Goal: Task Accomplishment & Management: Manage account settings

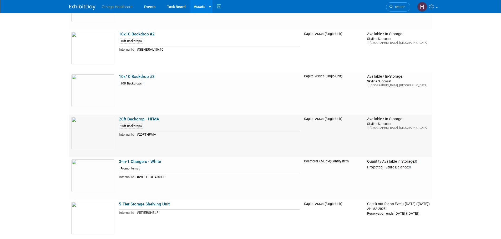
scroll to position [79, 0]
click at [146, 119] on link "20ft Backdrop - HFMA" at bounding box center [139, 118] width 40 height 5
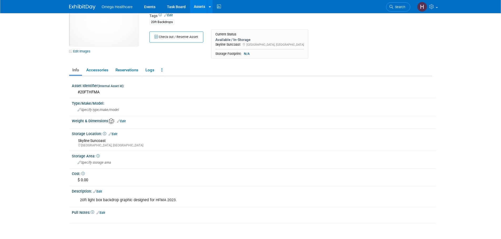
scroll to position [53, 0]
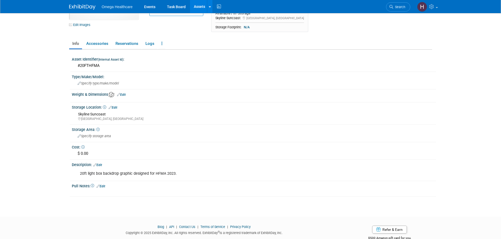
click at [120, 171] on div "20ft light box backdrop graphic designed for HFMA 2023." at bounding box center [221, 174] width 291 height 11
click at [101, 164] on link "Edit" at bounding box center [97, 165] width 9 height 4
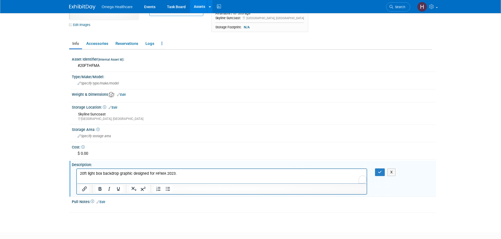
scroll to position [0, 0]
click at [177, 173] on p "20ft light box backdrop graphic designed for HFMA 2023." at bounding box center [222, 173] width 284 height 5
click at [379, 171] on icon "button" at bounding box center [380, 173] width 4 height 4
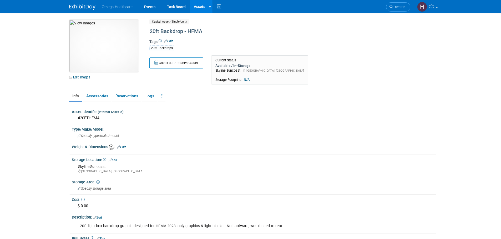
click at [200, 8] on link "Assets" at bounding box center [199, 6] width 19 height 13
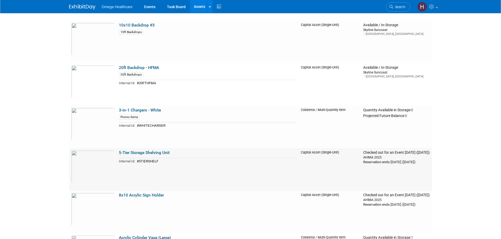
scroll to position [184, 0]
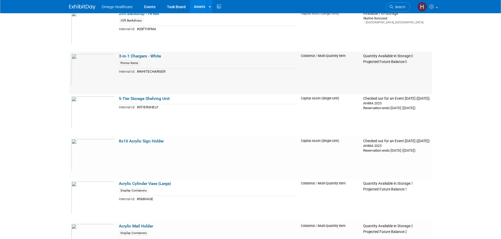
click at [152, 57] on link "3-in-1 Chargers - White" at bounding box center [140, 56] width 42 height 5
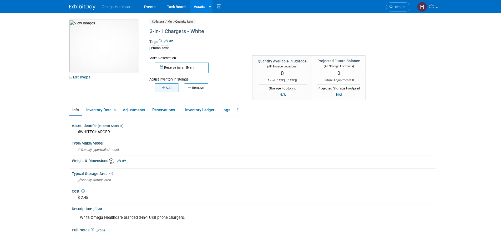
click at [172, 89] on button "Add" at bounding box center [167, 88] width 24 height 9
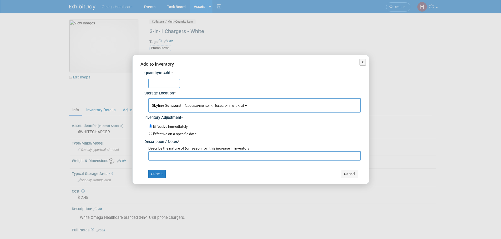
click at [161, 84] on input "text" at bounding box center [164, 83] width 32 height 9
type input "12"
click at [188, 151] on div "Describe the nature of (or reason for) this increase in inventory:" at bounding box center [254, 148] width 212 height 5
click at [189, 154] on input "text" at bounding box center [254, 155] width 212 height 9
click at [186, 156] on input "[PERSON_NAME]'s inventory check" at bounding box center [254, 155] width 212 height 9
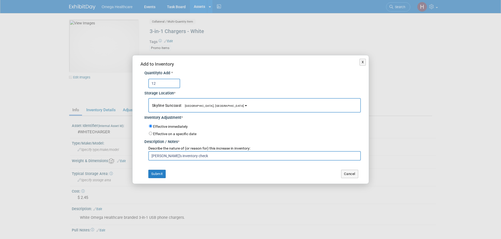
click at [186, 156] on input "[PERSON_NAME]'s inventory check" at bounding box center [254, 155] width 212 height 9
type input "[PERSON_NAME]'s inventory check"
click at [218, 132] on div "Effective on a specific date" at bounding box center [255, 134] width 212 height 6
click at [152, 173] on button "Submit" at bounding box center [156, 174] width 17 height 8
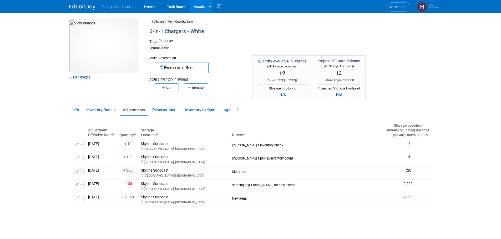
click at [198, 8] on link "Assets" at bounding box center [199, 6] width 19 height 13
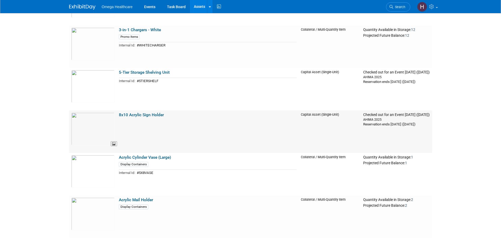
scroll to position [237, 0]
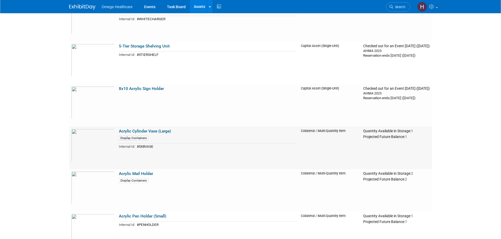
click at [146, 131] on link "Acrylic Cylinder Vase (Large)" at bounding box center [145, 131] width 52 height 5
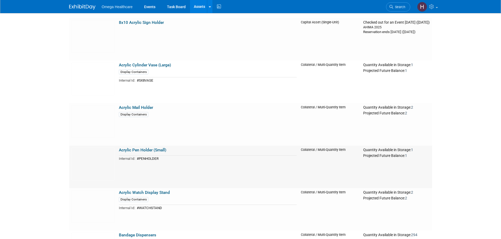
scroll to position [315, 0]
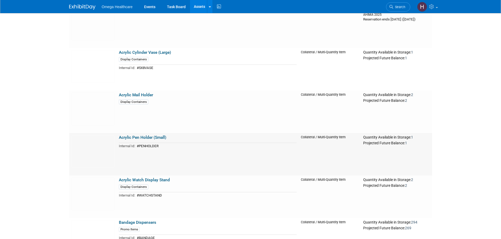
click at [164, 136] on link "Acrylic Pen Holder (Small)" at bounding box center [142, 137] width 47 height 5
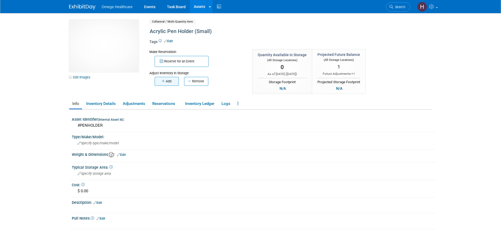
click at [169, 79] on button "Add" at bounding box center [167, 81] width 24 height 9
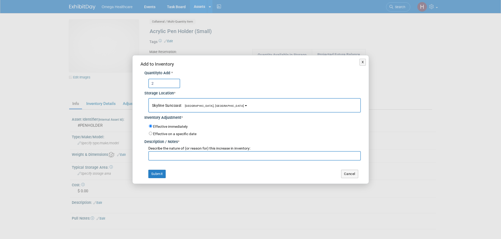
type input "2"
click at [164, 159] on input "text" at bounding box center [254, 155] width 212 height 9
paste input "[PERSON_NAME]'s inventory check"
type input "[PERSON_NAME]'s inventory check"
click at [161, 174] on button "Submit" at bounding box center [156, 174] width 17 height 8
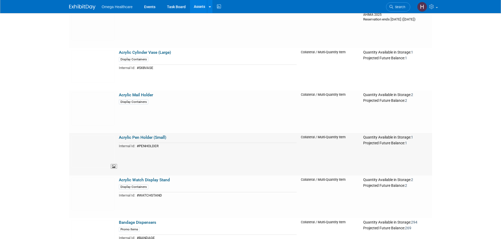
scroll to position [342, 0]
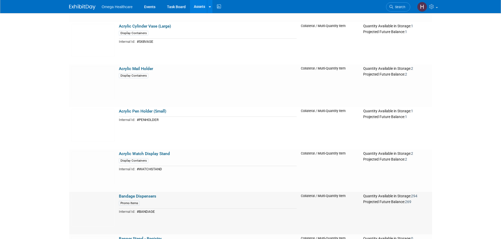
click at [150, 196] on link "Bandage Dispensers" at bounding box center [137, 196] width 37 height 5
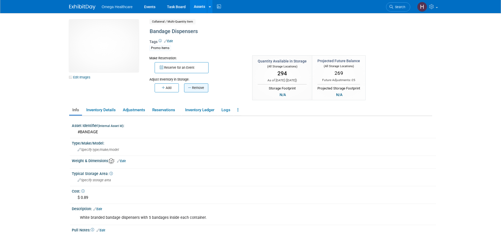
click at [195, 89] on button "Remove" at bounding box center [196, 88] width 24 height 9
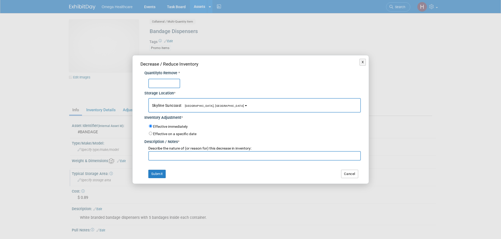
click at [355, 173] on button "Cancel" at bounding box center [349, 174] width 17 height 8
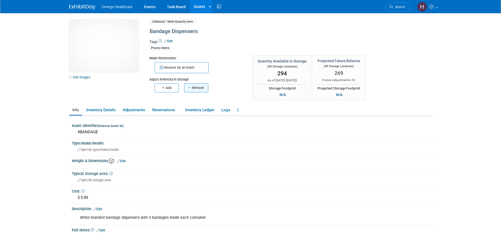
click at [204, 86] on button "Remove" at bounding box center [196, 88] width 24 height 9
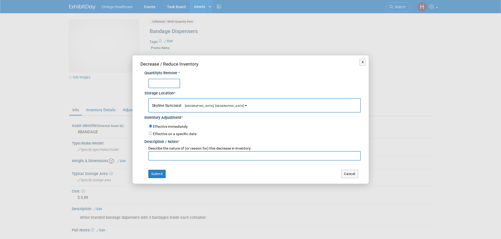
click at [164, 82] on input "text" at bounding box center [164, 83] width 32 height 9
type input "219"
click at [168, 155] on input "text" at bounding box center [254, 155] width 212 height 9
paste input "[PERSON_NAME]'s inventory check"
type input "[PERSON_NAME]'s inventory check"
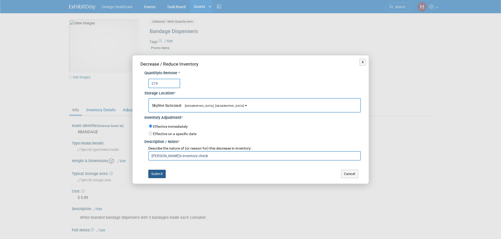
click at [157, 174] on button "Submit" at bounding box center [156, 174] width 17 height 8
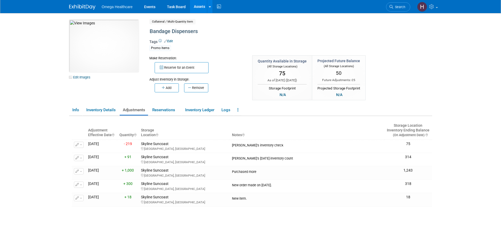
click at [200, 8] on link "Assets" at bounding box center [199, 6] width 19 height 13
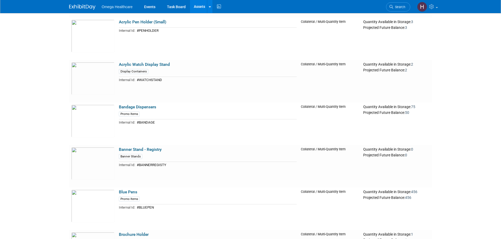
scroll to position [473, 0]
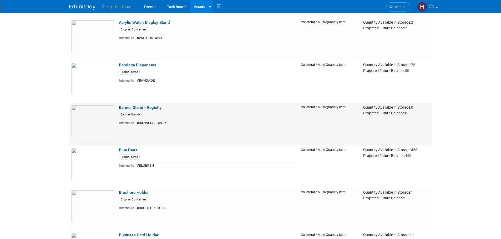
click at [141, 108] on link "Banner Stand - Registry" at bounding box center [140, 107] width 43 height 5
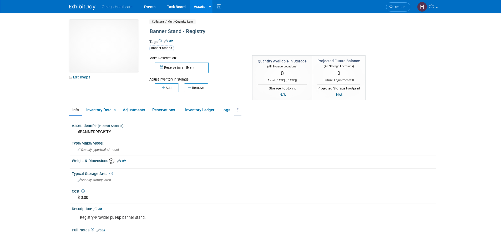
click at [238, 109] on icon at bounding box center [237, 110] width 1 height 4
click at [251, 131] on link "Archive Asset" at bounding box center [257, 129] width 46 height 9
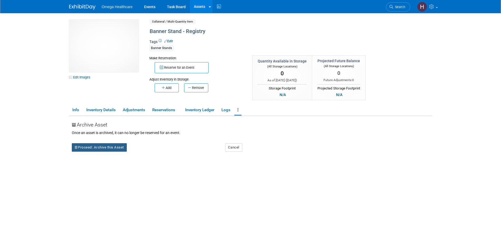
click at [101, 147] on button "Proceed: Archive this Asset" at bounding box center [99, 148] width 55 height 8
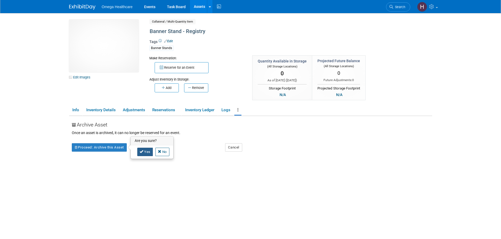
click at [145, 152] on link "Yes" at bounding box center [145, 152] width 16 height 8
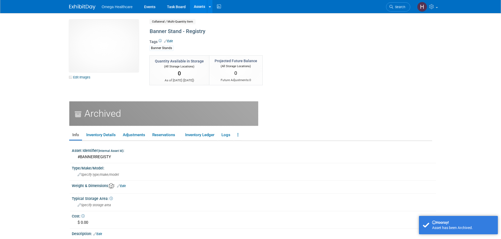
click at [201, 7] on link "Assets" at bounding box center [199, 6] width 19 height 13
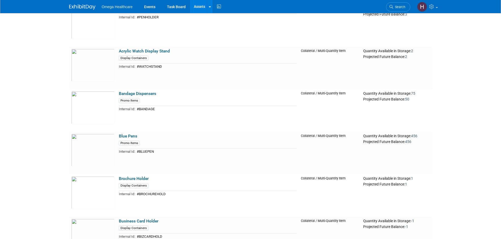
scroll to position [473, 0]
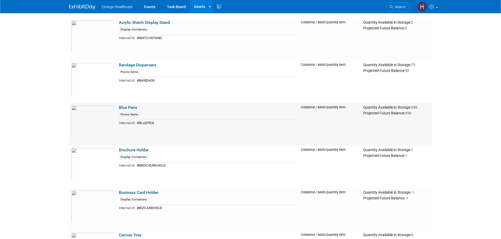
click at [122, 106] on link "Blue Pens" at bounding box center [128, 107] width 18 height 5
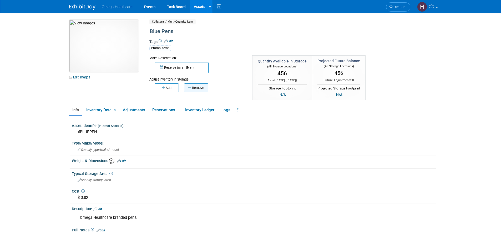
click at [193, 88] on button "Remove" at bounding box center [196, 88] width 24 height 9
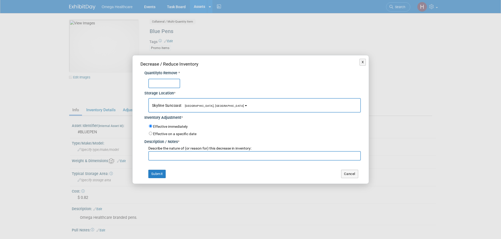
click at [168, 89] on div "Storage Location *" at bounding box center [252, 92] width 216 height 8
click at [168, 84] on input "text" at bounding box center [164, 83] width 32 height 9
type input "3"
click at [174, 160] on input "text" at bounding box center [254, 155] width 212 height 9
paste input "Mike's inventory check"
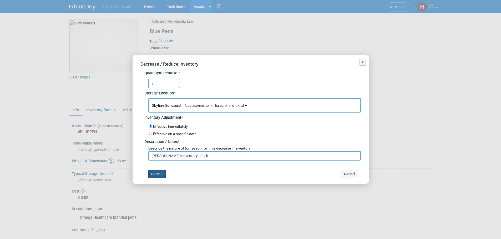
type input "Mike's inventory check"
click at [162, 175] on button "Submit" at bounding box center [156, 174] width 17 height 8
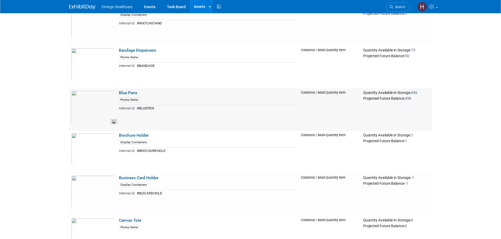
scroll to position [499, 0]
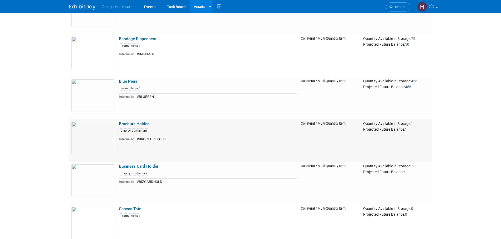
click at [123, 123] on link "Brochure Holder" at bounding box center [134, 124] width 30 height 5
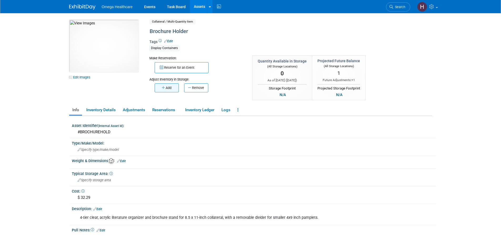
click at [170, 86] on button "Add" at bounding box center [167, 88] width 24 height 9
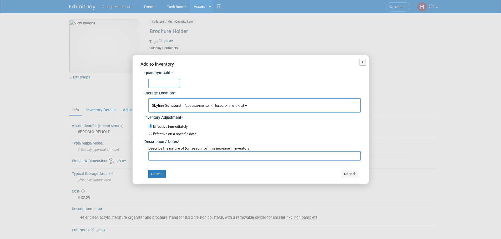
click at [170, 83] on input "text" at bounding box center [164, 83] width 32 height 9
type input "3"
click at [163, 159] on input "text" at bounding box center [254, 155] width 212 height 9
paste input "Mike's inventory check"
type input "Mike's inventory check"
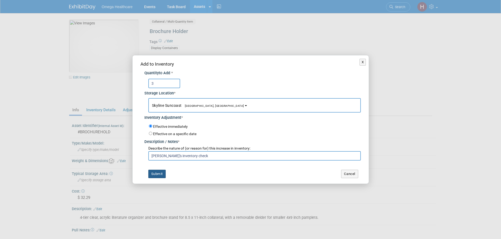
click at [161, 173] on button "Submit" at bounding box center [156, 174] width 17 height 8
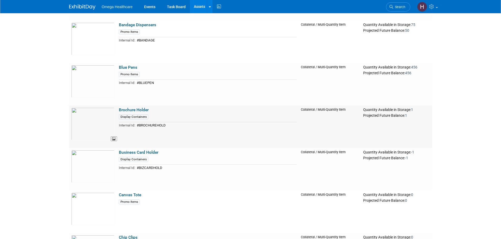
scroll to position [526, 0]
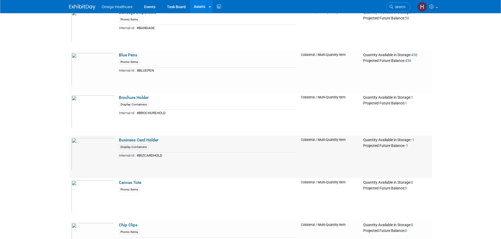
click at [136, 139] on link "Business Card Holder" at bounding box center [138, 140] width 39 height 5
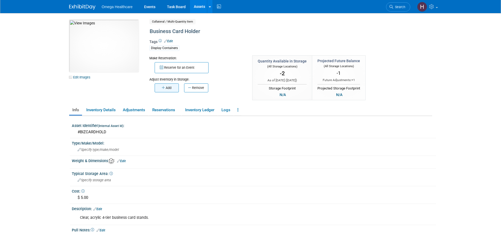
click at [173, 89] on button "Add" at bounding box center [167, 88] width 24 height 9
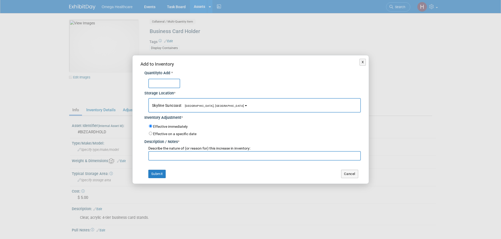
click at [166, 82] on input "text" at bounding box center [164, 83] width 32 height 9
type input "3"
click at [166, 159] on input "text" at bounding box center [254, 155] width 212 height 9
paste input "Mike's inventory check"
type input "Mike's inventory check"
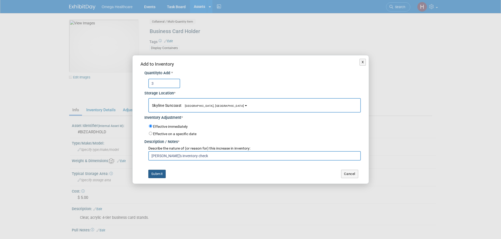
click at [162, 176] on button "Submit" at bounding box center [156, 174] width 17 height 8
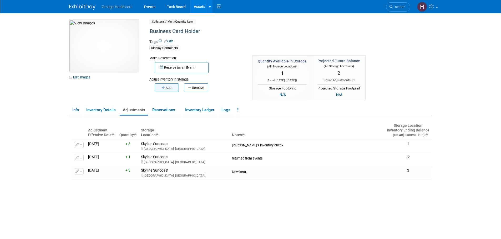
click at [172, 87] on button "Add" at bounding box center [167, 88] width 24 height 9
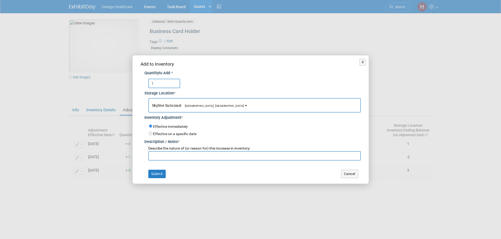
type input "1"
click at [167, 154] on input "text" at bounding box center [254, 155] width 212 height 9
paste input "Mike's inventory check"
type input "Mike's inventory check"
click at [161, 172] on button "Submit" at bounding box center [156, 174] width 17 height 8
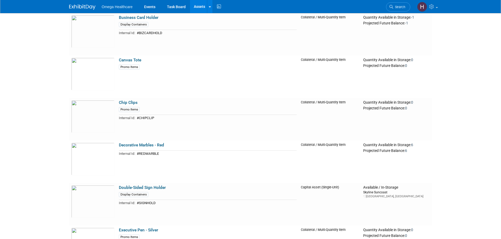
scroll to position [657, 0]
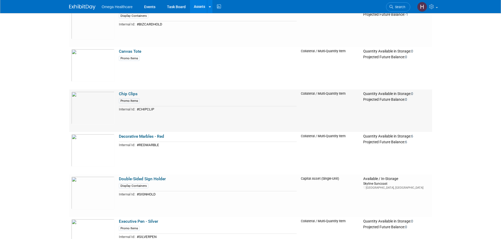
click at [125, 95] on link "Chip Clips" at bounding box center [128, 94] width 19 height 5
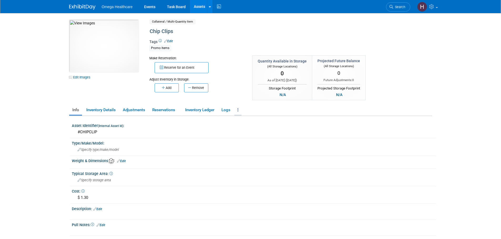
click at [240, 107] on link at bounding box center [237, 110] width 7 height 9
click at [251, 129] on link "Archive Asset" at bounding box center [257, 129] width 46 height 9
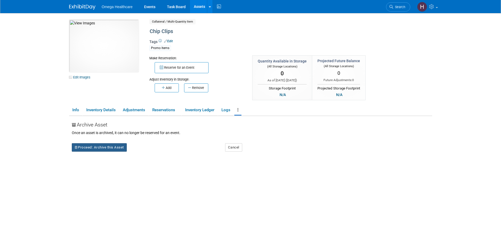
click at [118, 149] on button "Proceed: Archive this Asset" at bounding box center [99, 148] width 55 height 8
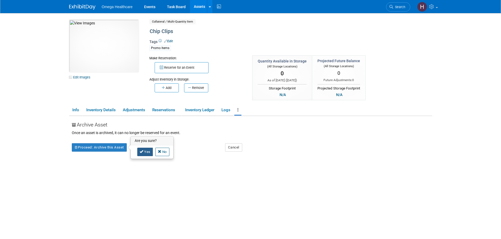
click at [146, 151] on link "Yes" at bounding box center [145, 152] width 16 height 8
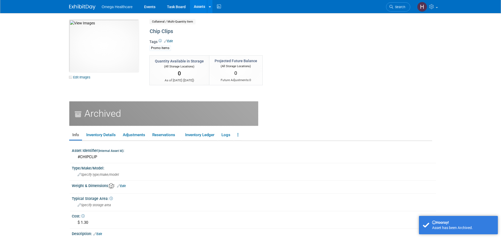
click at [196, 8] on link "Assets" at bounding box center [199, 6] width 19 height 13
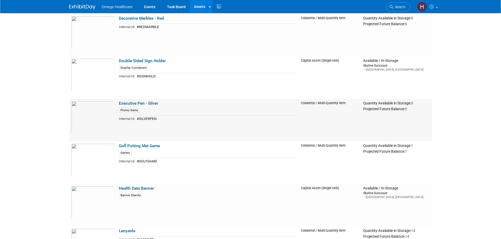
scroll to position [736, 0]
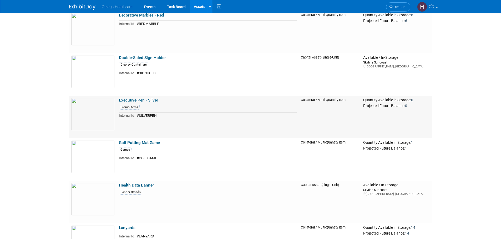
click at [128, 99] on link "Executive Pen - Silver" at bounding box center [138, 100] width 39 height 5
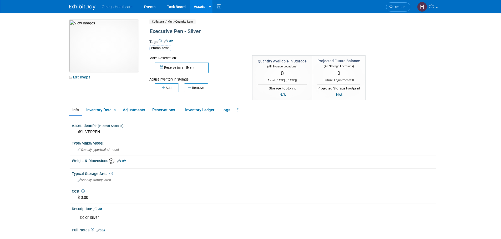
click at [190, 68] on button "Reserve for an Event" at bounding box center [182, 67] width 54 height 11
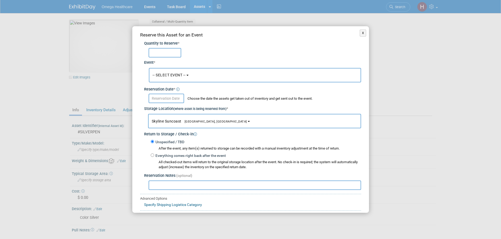
click at [162, 54] on input "text" at bounding box center [165, 52] width 33 height 9
type input "192"
click at [182, 79] on button "-- SELECT EVENT --" at bounding box center [255, 75] width 212 height 14
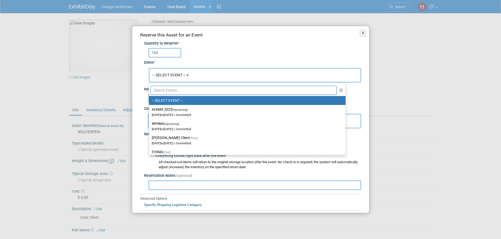
click at [241, 45] on div "Quantity to Reserve *" at bounding box center [252, 44] width 217 height 6
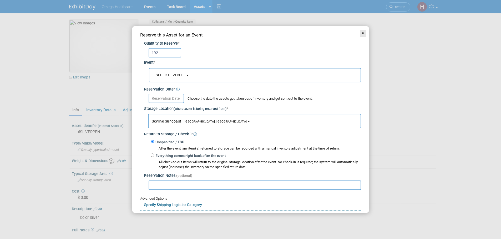
click at [360, 35] on button "X" at bounding box center [363, 33] width 7 height 7
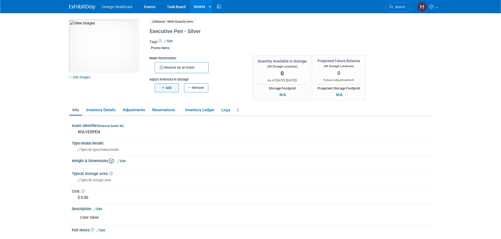
click at [173, 88] on button "Add" at bounding box center [167, 88] width 24 height 9
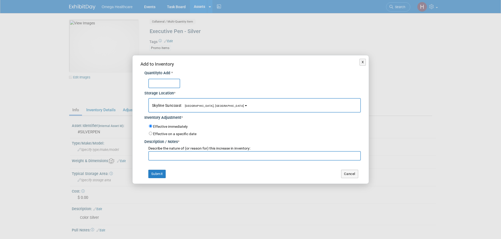
click at [172, 85] on input "text" at bounding box center [164, 83] width 32 height 9
type input "192"
click at [175, 158] on input "text" at bounding box center [254, 155] width 212 height 9
paste input "[PERSON_NAME]'s inventory check"
type input "[PERSON_NAME]'s inventory check"
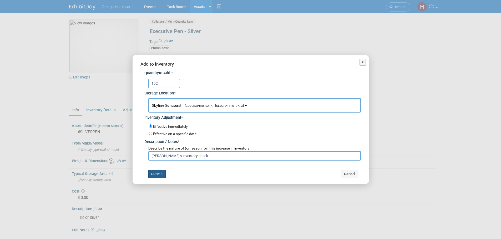
click at [158, 174] on button "Submit" at bounding box center [156, 174] width 17 height 8
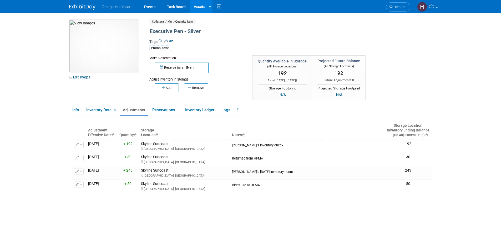
click at [199, 6] on link "Assets" at bounding box center [199, 6] width 19 height 13
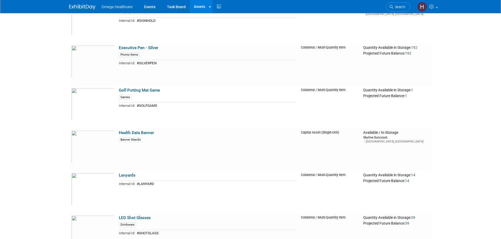
scroll to position [815, 0]
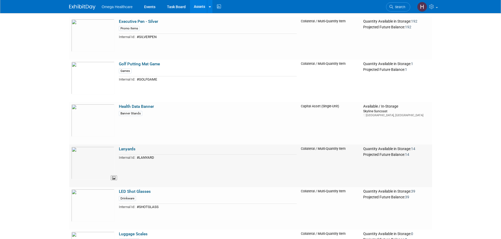
click at [94, 157] on img at bounding box center [92, 163] width 43 height 33
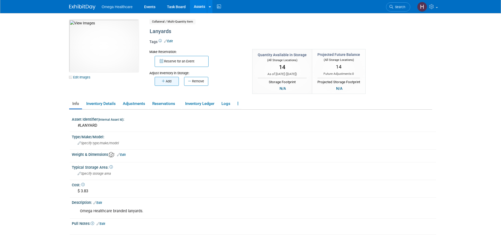
click at [169, 82] on button "Add" at bounding box center [167, 81] width 24 height 9
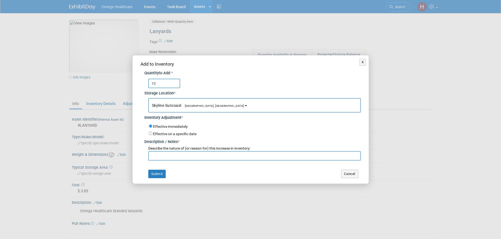
type input "10"
click at [179, 155] on input "text" at bounding box center [254, 155] width 212 height 9
paste input "[PERSON_NAME]'s inventory check"
type input "[PERSON_NAME]'s inventory check"
click at [158, 175] on button "Submit" at bounding box center [156, 174] width 17 height 8
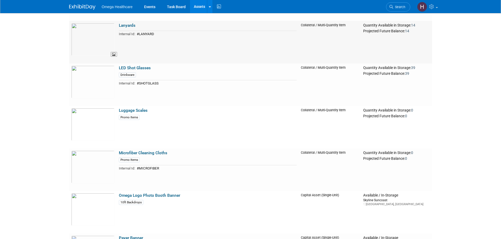
scroll to position [946, 0]
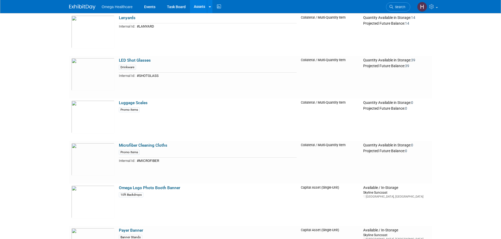
click at [128, 103] on link "Luggage Scales" at bounding box center [133, 103] width 29 height 5
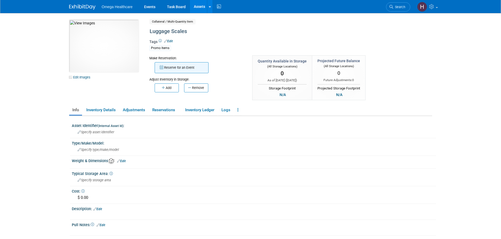
click at [169, 67] on button "Reserve for an Event" at bounding box center [182, 67] width 54 height 11
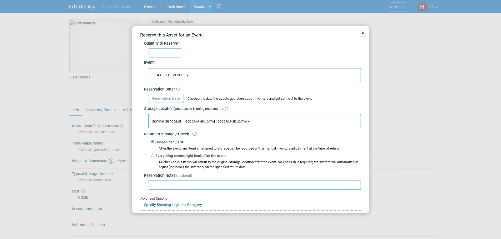
click at [174, 54] on input "text" at bounding box center [165, 52] width 33 height 9
type input "47"
click at [179, 79] on button "-- SELECT EVENT --" at bounding box center [255, 75] width 212 height 14
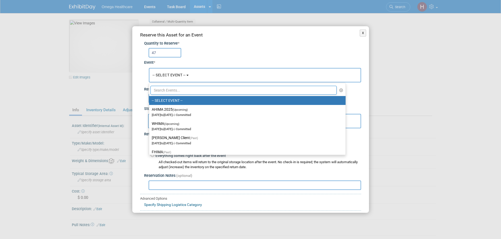
drag, startPoint x: 211, startPoint y: 53, endPoint x: 225, endPoint y: 48, distance: 15.0
click at [213, 51] on div "47" at bounding box center [255, 52] width 212 height 9
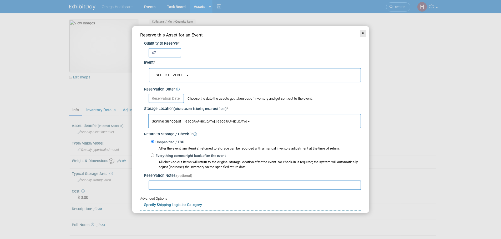
click at [360, 32] on button "X" at bounding box center [363, 33] width 7 height 7
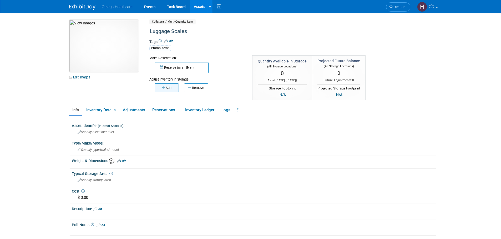
click at [169, 91] on button "Add" at bounding box center [167, 88] width 24 height 9
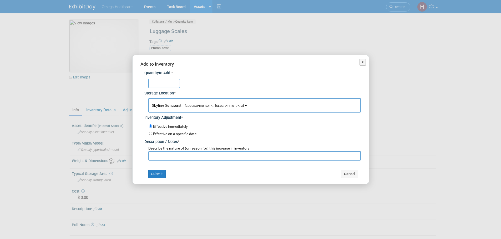
click at [168, 83] on input "text" at bounding box center [164, 83] width 32 height 9
type input "47"
click at [174, 156] on input "text" at bounding box center [254, 155] width 212 height 9
paste input "[PERSON_NAME]'s inventory check"
type input "[PERSON_NAME]'s inventory check"
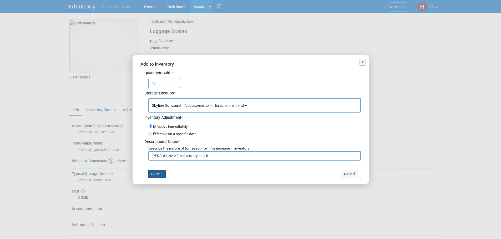
click at [156, 177] on button "Submit" at bounding box center [156, 174] width 17 height 8
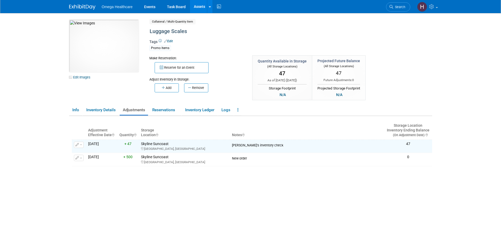
click at [198, 6] on link "Assets" at bounding box center [199, 6] width 19 height 13
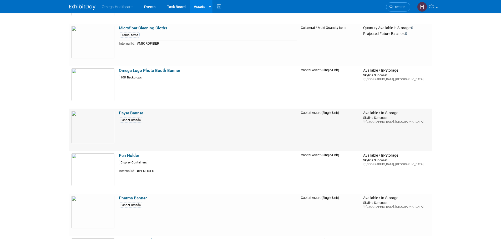
scroll to position [1051, 0]
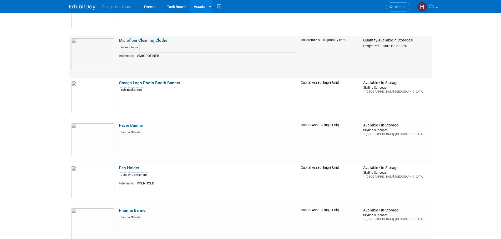
click at [137, 40] on link "Microfiber Cleaning Cloths" at bounding box center [143, 40] width 48 height 5
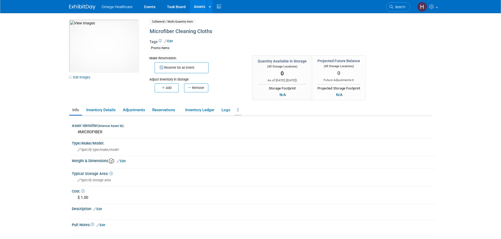
click at [238, 106] on link at bounding box center [237, 110] width 7 height 9
click at [251, 130] on link "Archive Asset" at bounding box center [257, 129] width 46 height 9
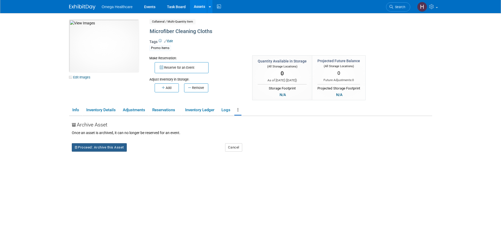
click at [112, 150] on button "Proceed: Archive this Asset" at bounding box center [99, 148] width 55 height 8
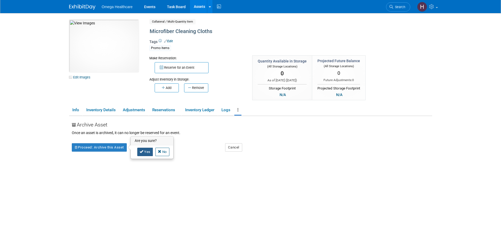
click at [146, 154] on link "Yes" at bounding box center [145, 152] width 16 height 8
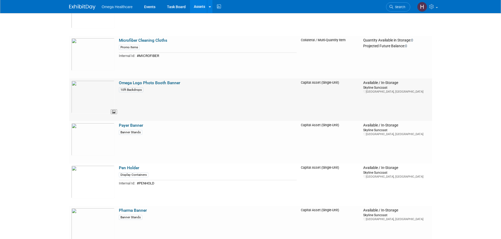
click at [94, 91] on img at bounding box center [92, 97] width 43 height 33
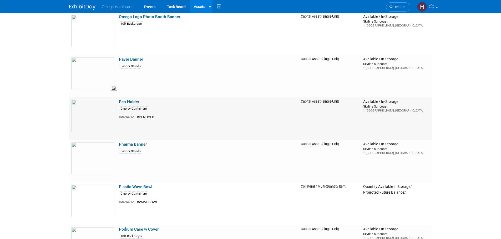
scroll to position [1130, 0]
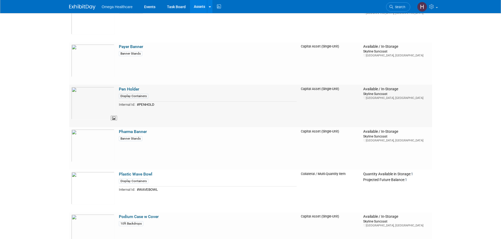
click at [100, 95] on img at bounding box center [92, 103] width 43 height 33
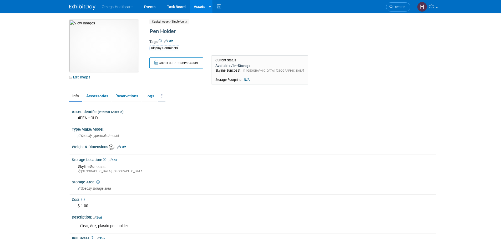
click at [163, 94] on link at bounding box center [161, 96] width 7 height 9
click at [177, 125] on link "Archive Asset" at bounding box center [181, 124] width 46 height 9
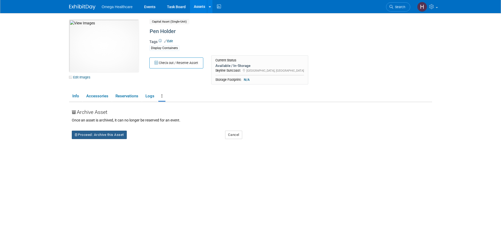
click at [108, 133] on button "Proceed: Archive this Asset" at bounding box center [99, 135] width 55 height 8
click at [143, 137] on icon at bounding box center [142, 138] width 4 height 3
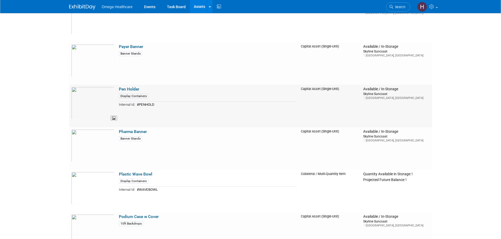
click at [94, 102] on img at bounding box center [92, 103] width 43 height 33
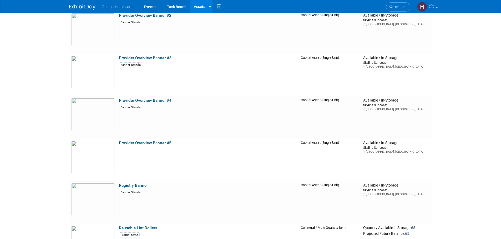
scroll to position [1419, 0]
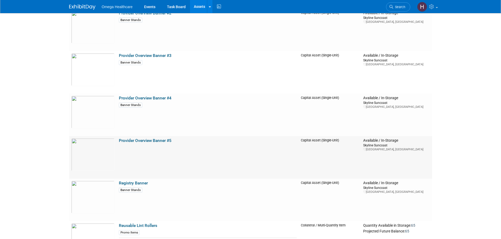
click at [137, 139] on link "Provider Overview Banner #5" at bounding box center [145, 141] width 53 height 5
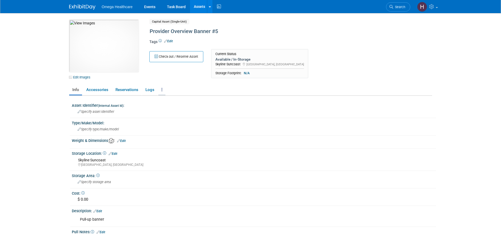
click at [165, 90] on link at bounding box center [161, 89] width 7 height 9
click at [180, 119] on link "Archive Asset" at bounding box center [181, 118] width 46 height 9
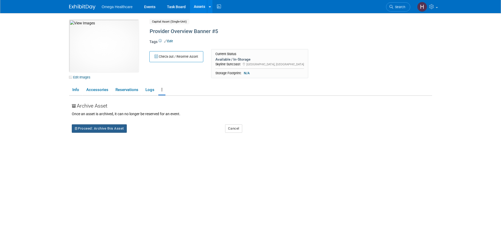
click at [114, 129] on button "Proceed: Archive this Asset" at bounding box center [99, 129] width 55 height 8
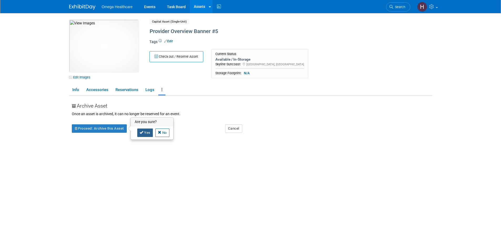
click at [144, 134] on link "Yes" at bounding box center [145, 133] width 16 height 8
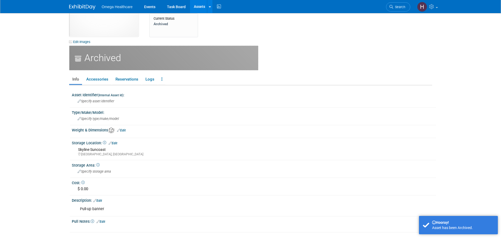
scroll to position [79, 0]
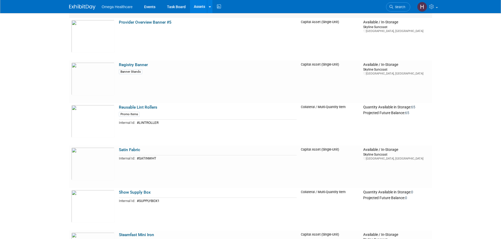
scroll to position [1551, 0]
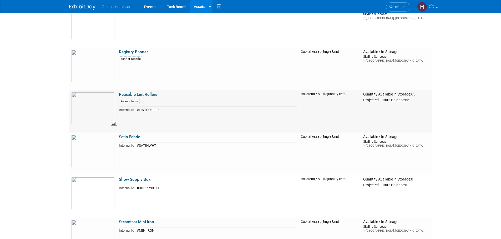
click at [101, 102] on img at bounding box center [92, 108] width 43 height 33
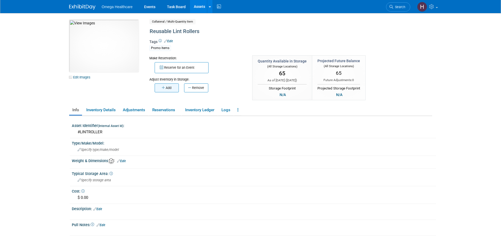
click at [172, 89] on button "Add" at bounding box center [167, 88] width 24 height 9
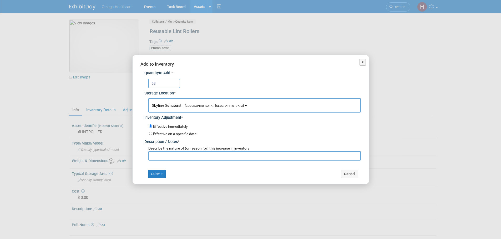
type input "53"
click at [162, 157] on input "text" at bounding box center [254, 155] width 212 height 9
paste input "Mike's inventory check"
type input "[PERSON_NAME]'s inventory check"
click at [162, 176] on button "Submit" at bounding box center [156, 174] width 17 height 8
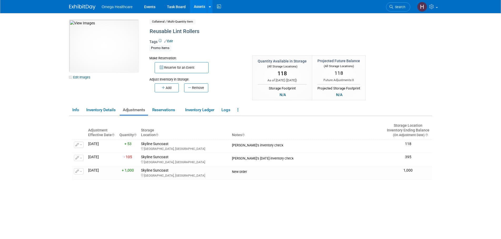
click at [197, 6] on link "Assets" at bounding box center [199, 6] width 19 height 13
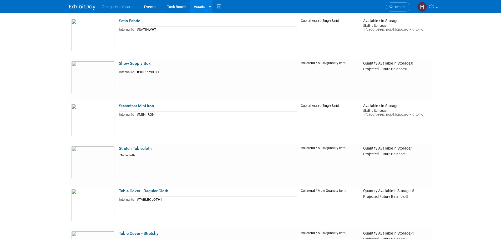
scroll to position [1551, 0]
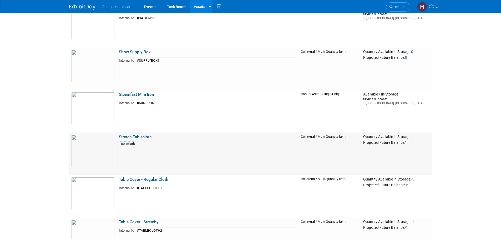
click at [132, 137] on link "Stretch Tablecloth" at bounding box center [135, 137] width 33 height 5
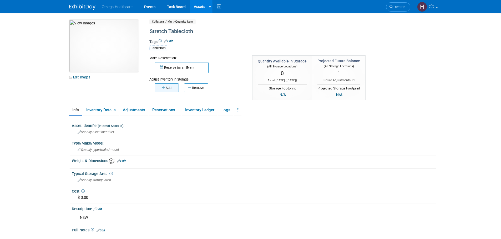
click at [172, 88] on button "Add" at bounding box center [167, 88] width 24 height 9
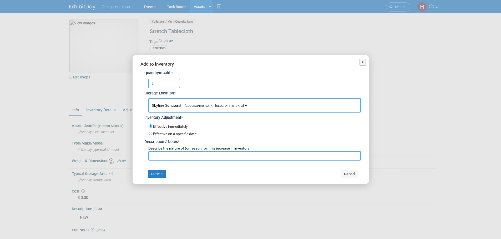
type input "3"
click at [189, 160] on input "text" at bounding box center [254, 155] width 212 height 9
paste input "[PERSON_NAME]'s inventory check"
type input "[PERSON_NAME]'s inventory check"
click at [160, 176] on button "Submit" at bounding box center [156, 174] width 17 height 8
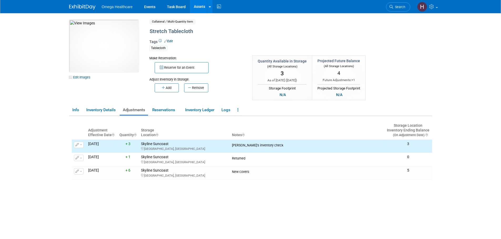
click at [200, 6] on link "Assets" at bounding box center [199, 6] width 19 height 13
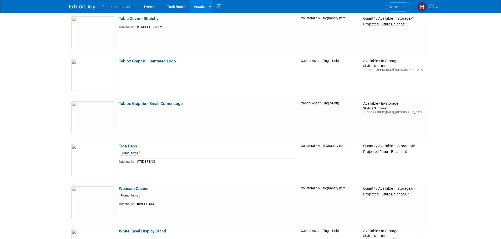
scroll to position [1705, 0]
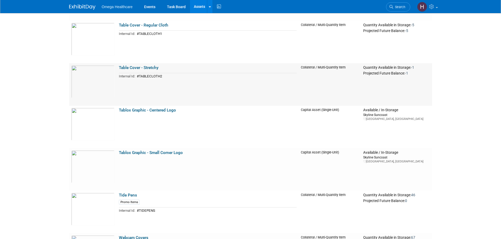
click at [128, 66] on link "Table Cover - Stretchy" at bounding box center [139, 67] width 40 height 5
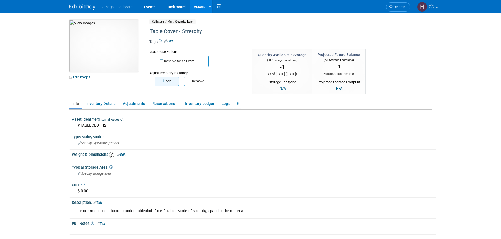
click at [167, 84] on button "Add" at bounding box center [167, 81] width 24 height 9
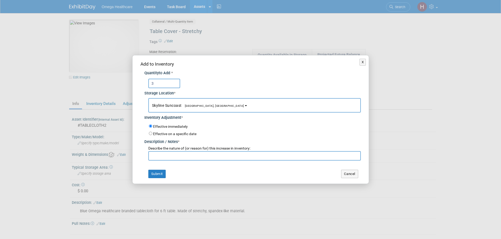
type input "3"
click at [156, 156] on input "text" at bounding box center [254, 155] width 212 height 9
paste input "[PERSON_NAME]'s inventory check"
type input "[PERSON_NAME]'s inventory check"
click at [154, 175] on button "Submit" at bounding box center [156, 174] width 17 height 8
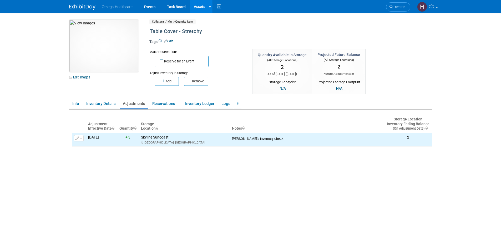
click at [202, 4] on link "Assets" at bounding box center [199, 6] width 19 height 13
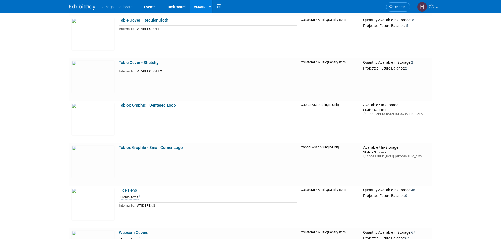
scroll to position [1709, 0]
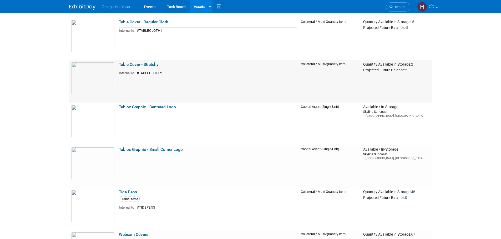
click at [125, 63] on link "Table Cover - Stretchy" at bounding box center [139, 64] width 40 height 5
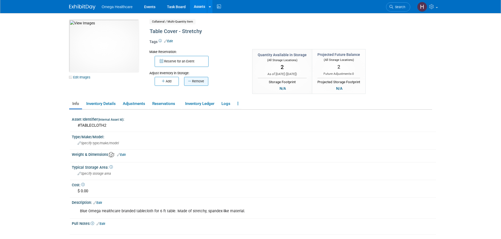
click at [193, 83] on button "Remove" at bounding box center [196, 81] width 24 height 9
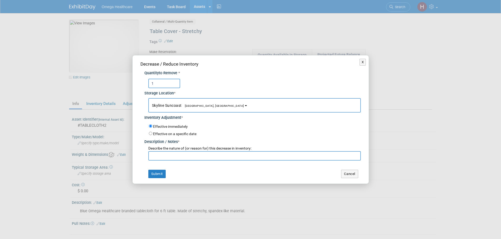
type input "1"
click at [175, 147] on span "Describe the nature of (or reason for) this decrease in inventory:" at bounding box center [199, 148] width 103 height 4
click at [172, 154] on input "text" at bounding box center [254, 155] width 212 height 9
paste input "[PERSON_NAME]'s inventory check"
type input "[PERSON_NAME]'s inventory check"
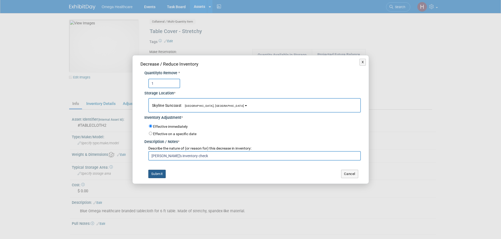
click at [153, 175] on button "Submit" at bounding box center [156, 174] width 17 height 8
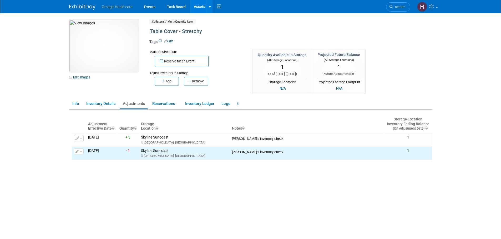
click at [197, 8] on link "Assets" at bounding box center [199, 6] width 19 height 13
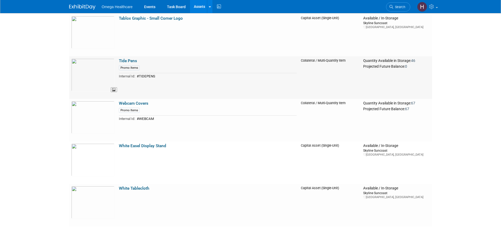
scroll to position [1866, 0]
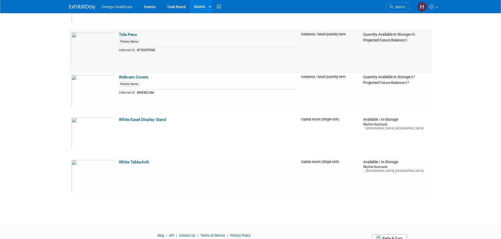
click at [123, 34] on link "Tide Pens" at bounding box center [128, 34] width 18 height 5
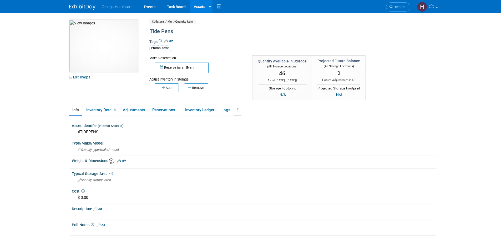
drag, startPoint x: 239, startPoint y: 109, endPoint x: 239, endPoint y: 111, distance: 2.9
click at [239, 108] on link at bounding box center [237, 110] width 7 height 9
click at [258, 131] on link "Archive Asset" at bounding box center [257, 129] width 46 height 9
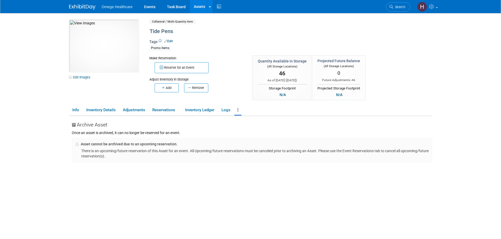
click at [54, 93] on body "Omega Healthcare Events Task Board Assets New Asset ..." at bounding box center [250, 119] width 501 height 239
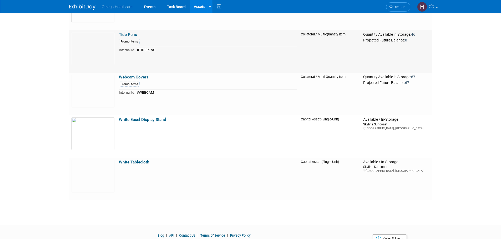
click at [120, 33] on link "Tide Pens" at bounding box center [128, 34] width 18 height 5
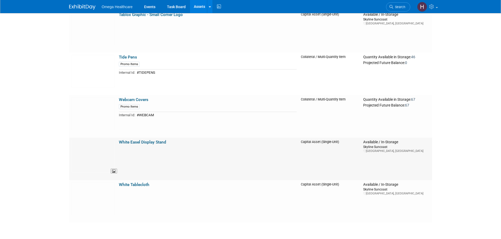
scroll to position [1837, 0]
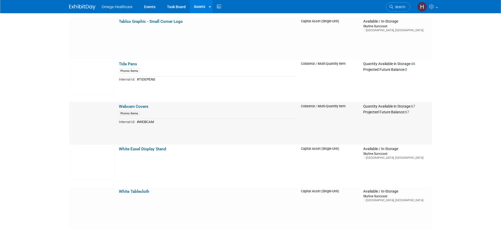
click at [130, 105] on link "Webcam Covers" at bounding box center [133, 106] width 29 height 5
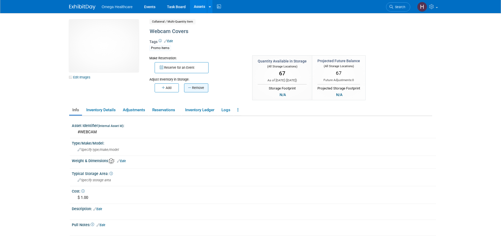
click at [195, 89] on button "Remove" at bounding box center [196, 88] width 24 height 9
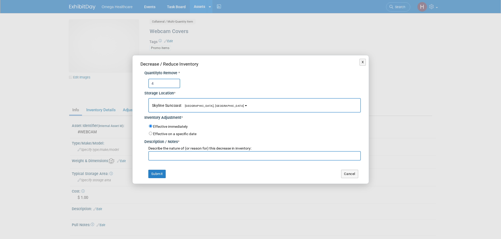
type input "4"
click at [172, 158] on input "text" at bounding box center [254, 155] width 212 height 9
paste input "Mike's inventory check"
type input "Mike's inventory check"
click at [161, 172] on button "Submit" at bounding box center [156, 174] width 17 height 8
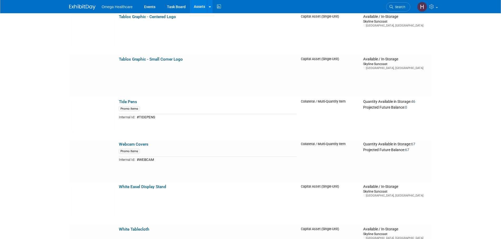
scroll to position [1810, 0]
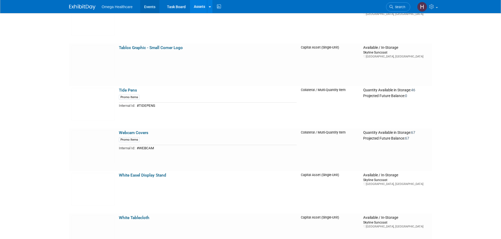
click at [145, 7] on link "Events" at bounding box center [149, 6] width 19 height 13
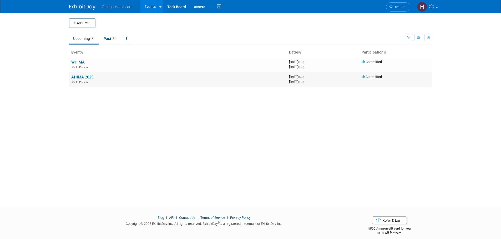
click at [89, 77] on link "AHIMA 2025" at bounding box center [82, 77] width 22 height 5
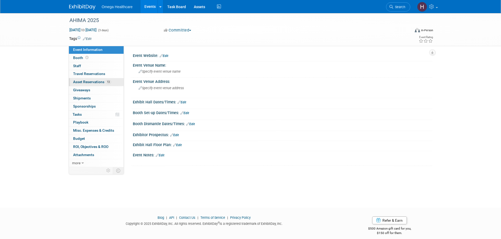
click at [112, 84] on link "13 Asset Reservations 13" at bounding box center [96, 82] width 55 height 8
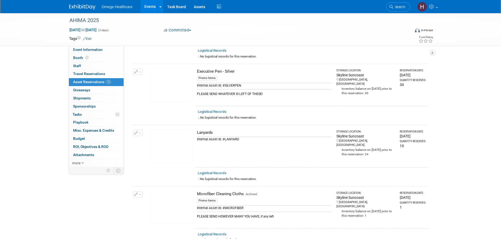
scroll to position [684, 0]
